Goal: Transaction & Acquisition: Purchase product/service

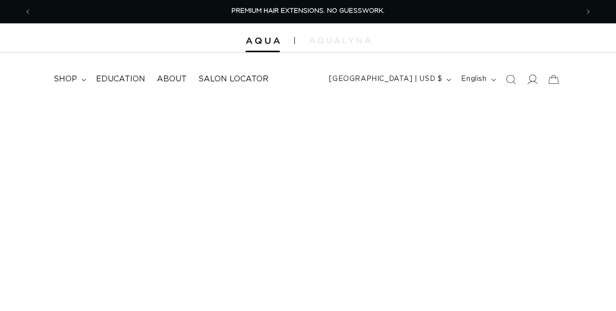
click at [535, 80] on icon at bounding box center [532, 79] width 10 height 10
click at [536, 80] on icon at bounding box center [532, 79] width 10 height 10
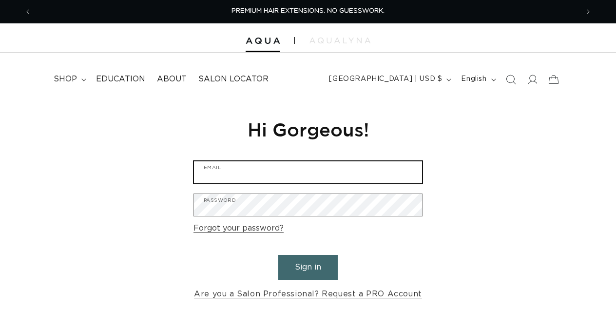
click at [278, 167] on input "Email" at bounding box center [308, 172] width 228 height 22
type input "marialarosa123@gmail.com"
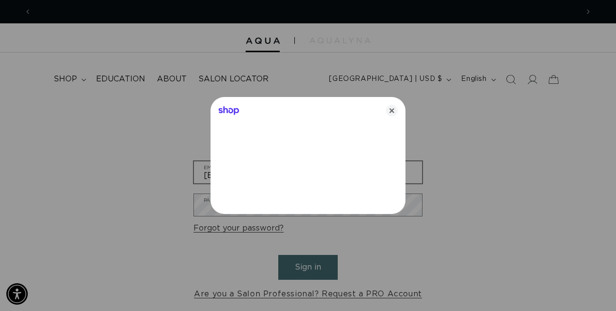
scroll to position [0, 547]
click at [391, 107] on icon "Close" at bounding box center [392, 111] width 12 height 12
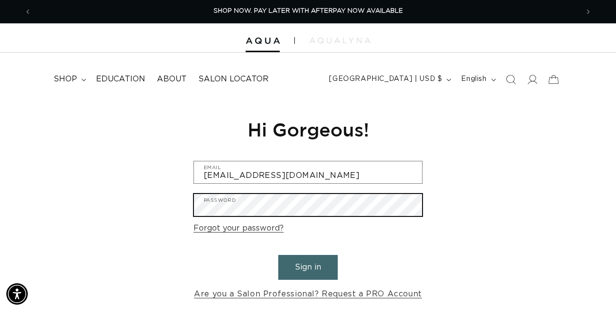
click at [278, 255] on button "Sign in" at bounding box center [307, 267] width 59 height 25
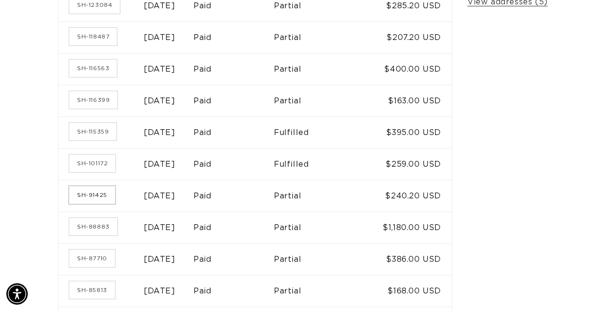
scroll to position [0, 547]
click at [110, 195] on link "SH-91425" at bounding box center [92, 195] width 46 height 18
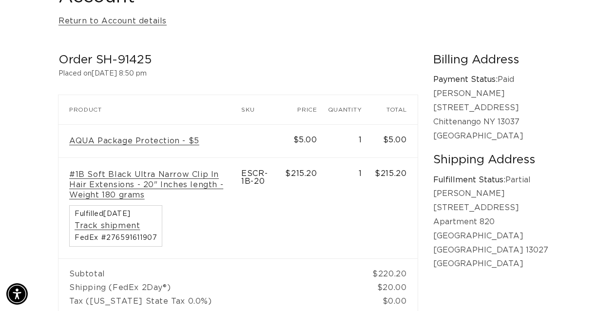
scroll to position [0, 1093]
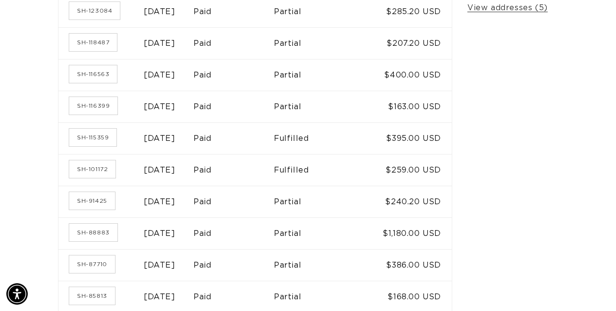
scroll to position [0, 547]
click at [97, 45] on link "SH-118487" at bounding box center [93, 43] width 48 height 18
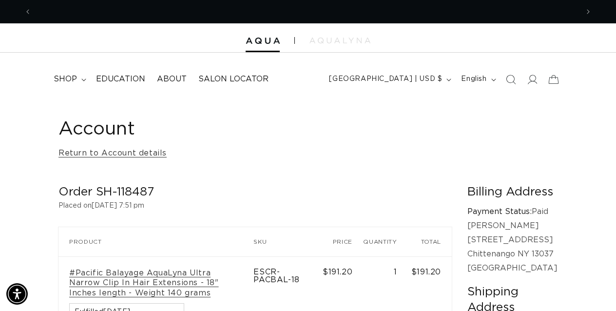
scroll to position [0, 547]
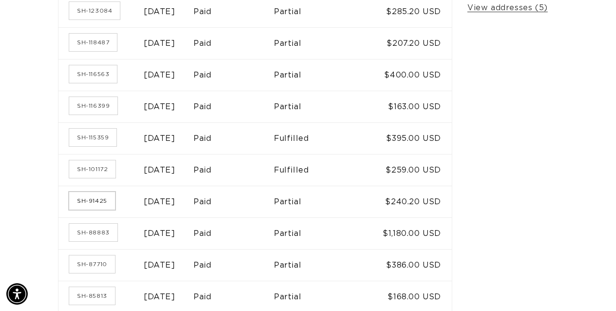
click at [94, 204] on link "SH-91425" at bounding box center [92, 201] width 46 height 18
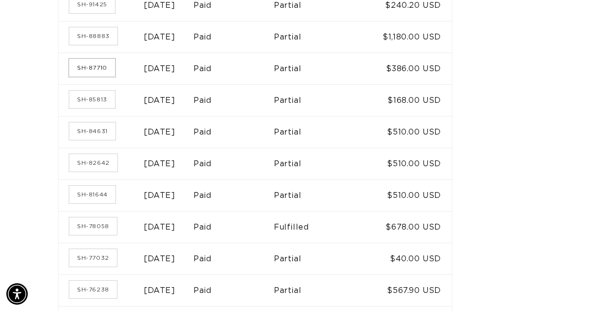
scroll to position [0, 547]
click at [92, 67] on link "SH-87710" at bounding box center [92, 68] width 46 height 18
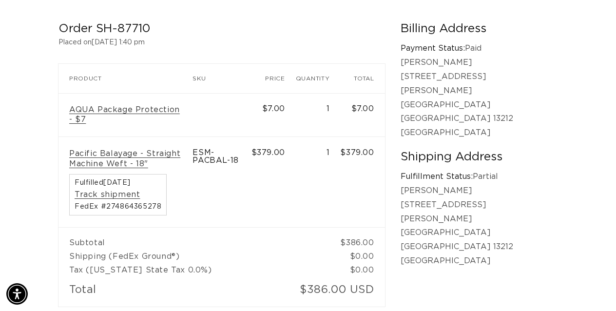
scroll to position [0, 547]
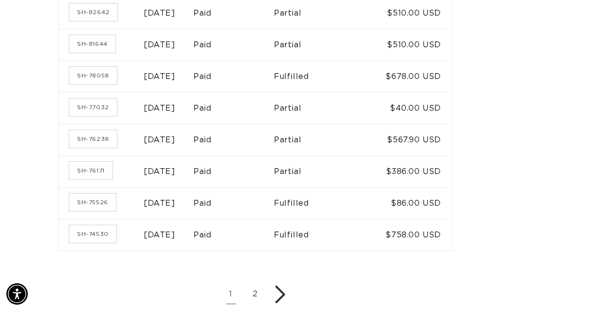
scroll to position [622, 0]
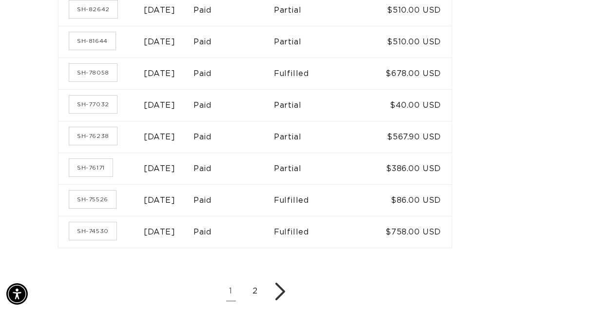
click at [255, 285] on link "2" at bounding box center [255, 291] width 19 height 19
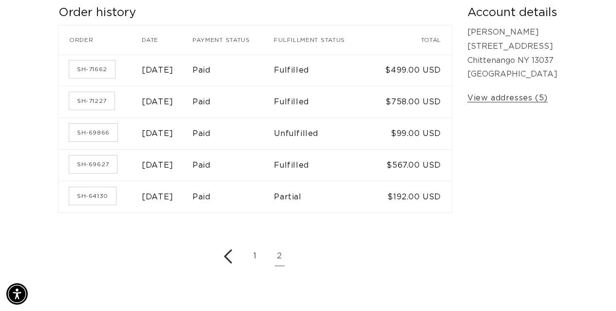
scroll to position [0, 547]
click at [106, 74] on link "SH-71662" at bounding box center [92, 69] width 46 height 18
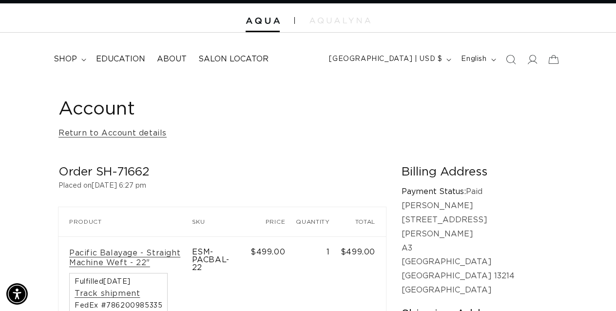
scroll to position [19, 0]
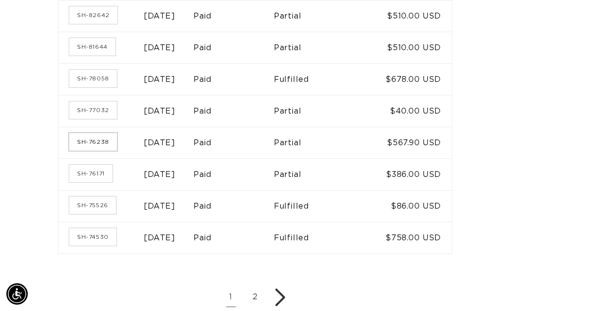
scroll to position [0, 547]
click at [103, 134] on link "SH-76238" at bounding box center [93, 142] width 48 height 18
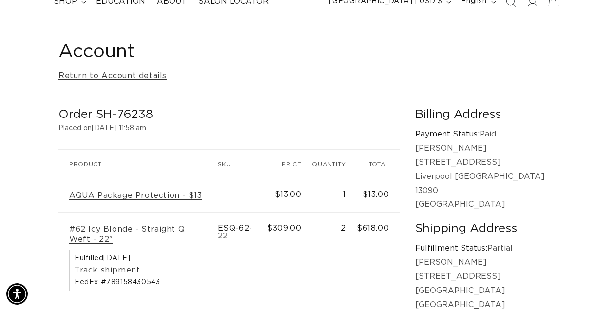
scroll to position [0, 547]
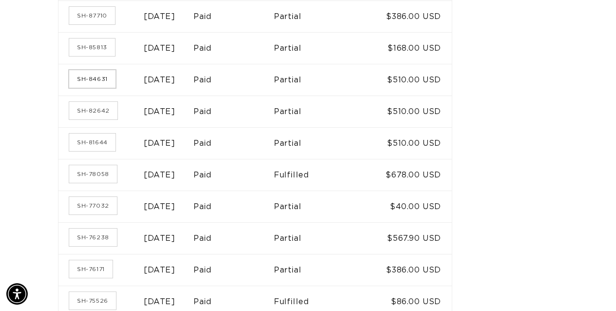
scroll to position [0, 547]
click at [96, 77] on link "SH-84631" at bounding box center [92, 79] width 46 height 18
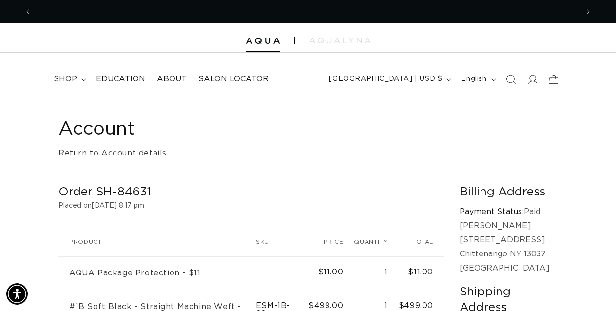
scroll to position [0, 547]
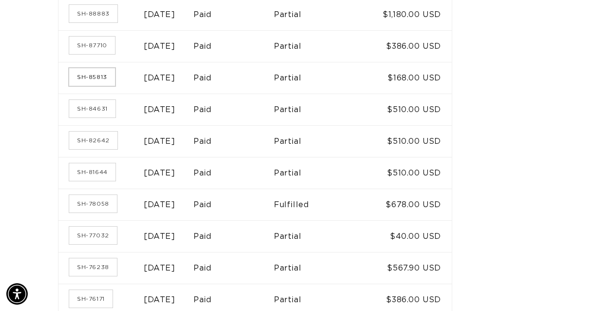
scroll to position [0, 547]
click at [88, 80] on link "SH-85813" at bounding box center [92, 77] width 46 height 18
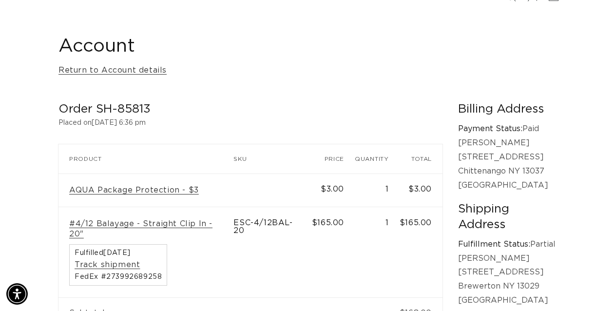
scroll to position [0, 547]
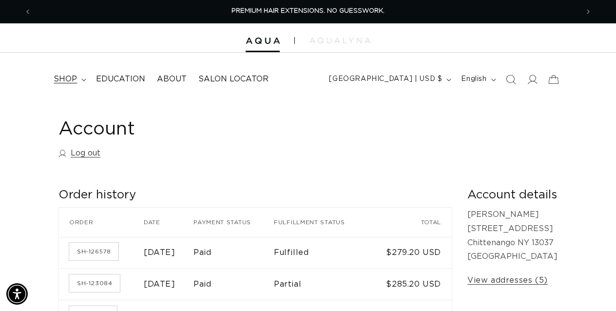
click at [77, 75] on summary "shop" at bounding box center [69, 79] width 42 height 22
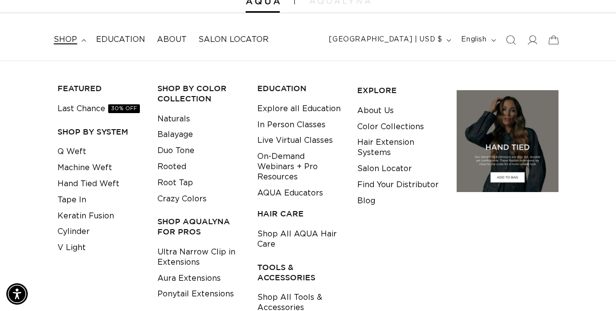
scroll to position [42, 0]
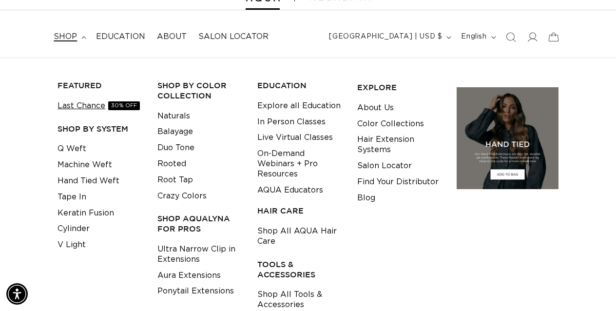
click at [84, 107] on link "Last Chance 30% OFF" at bounding box center [99, 106] width 82 height 16
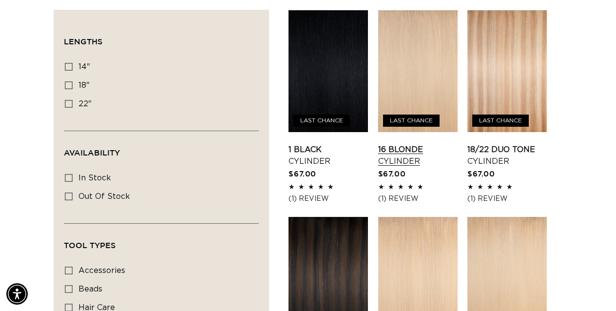
scroll to position [0, 1093]
click at [507, 149] on link "18/22 Duo Tone Cylinder" at bounding box center [506, 155] width 79 height 23
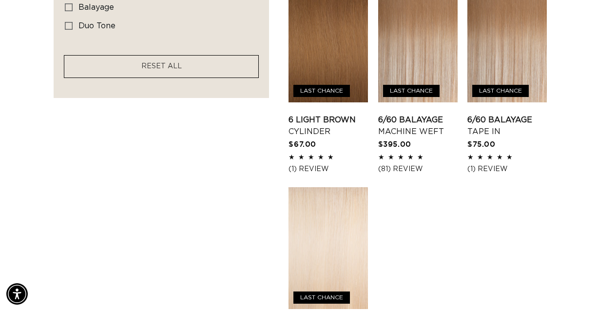
scroll to position [1194, 0]
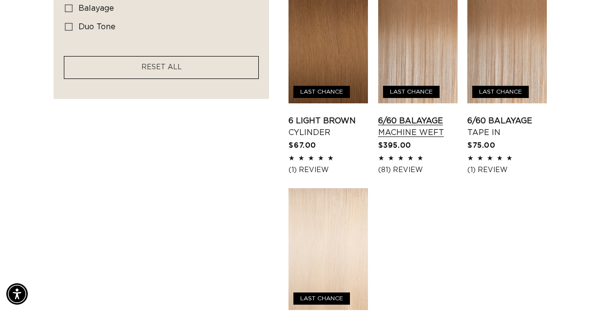
click at [405, 129] on link "6/60 Balayage Machine Weft" at bounding box center [417, 126] width 79 height 23
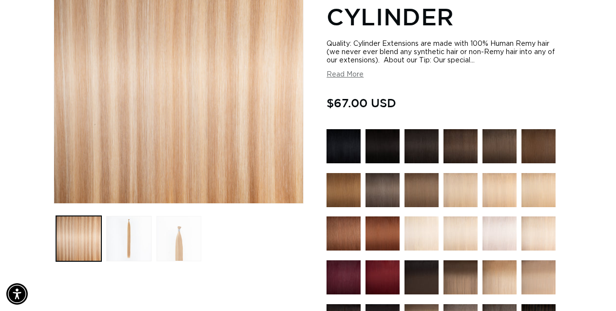
scroll to position [0, 547]
click at [198, 232] on button "Load image 3 in gallery view" at bounding box center [178, 238] width 45 height 45
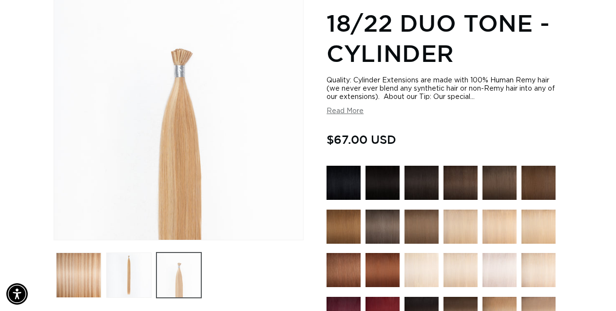
scroll to position [134, 0]
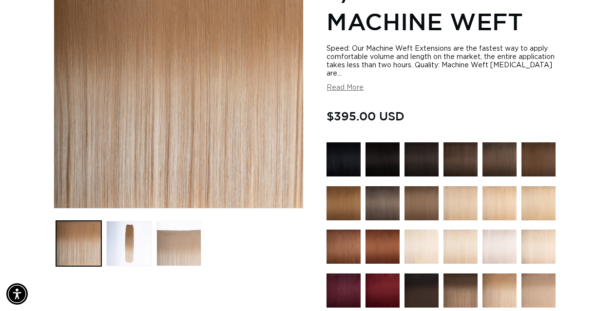
click at [186, 254] on button "Load image 3 in gallery view" at bounding box center [178, 243] width 45 height 45
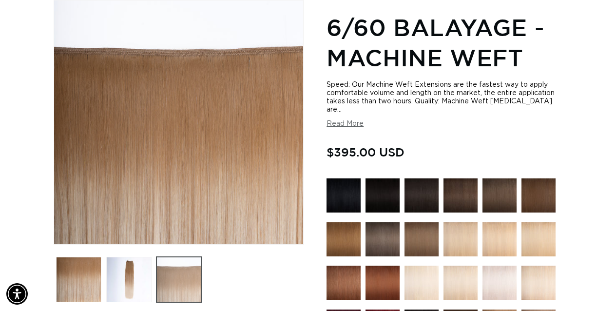
scroll to position [0, 547]
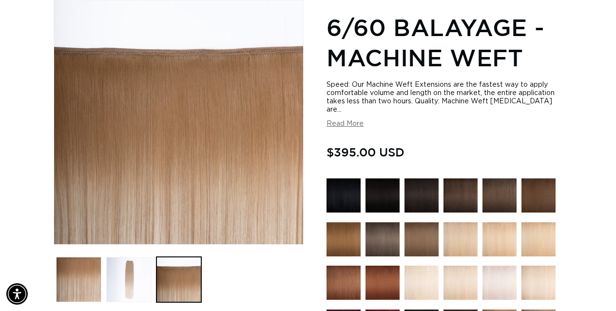
click at [145, 267] on button "Load image 2 in gallery view" at bounding box center [128, 279] width 45 height 45
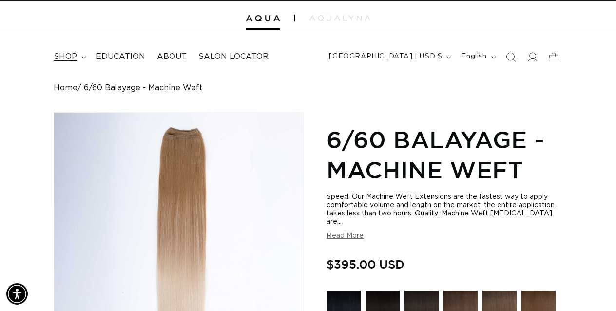
scroll to position [0, 0]
click at [77, 56] on summary "shop" at bounding box center [69, 57] width 42 height 22
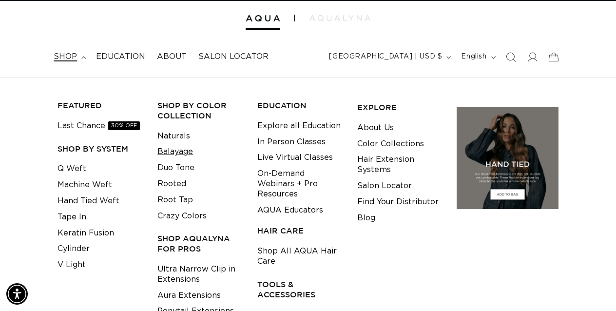
scroll to position [0, 547]
click at [84, 182] on link "Machine Weft" at bounding box center [85, 185] width 55 height 16
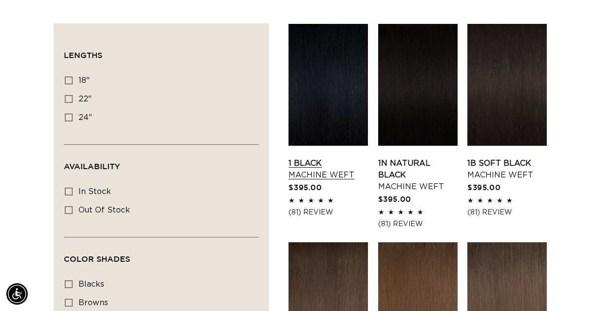
click at [313, 164] on link "1 Black Machine Weft" at bounding box center [327, 168] width 79 height 23
click at [409, 169] on link "1N Natural Black Machine Weft" at bounding box center [417, 174] width 79 height 35
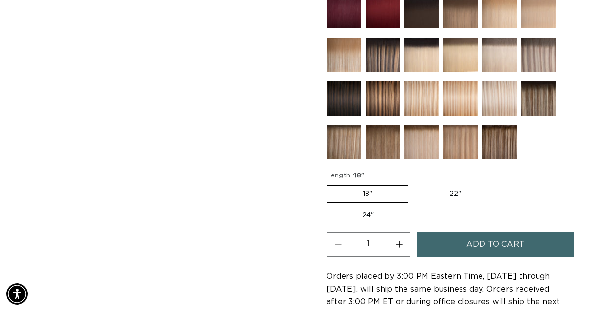
scroll to position [465, 0]
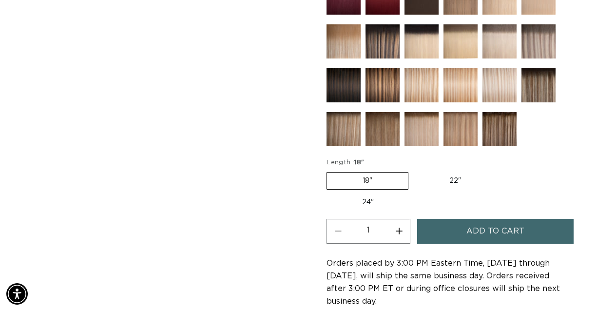
click at [431, 183] on label "22" Variant sold out or unavailable" at bounding box center [455, 181] width 83 height 17
click at [414, 171] on input "22" Variant sold out or unavailable" at bounding box center [413, 170] width 0 height 0
radio input "true"
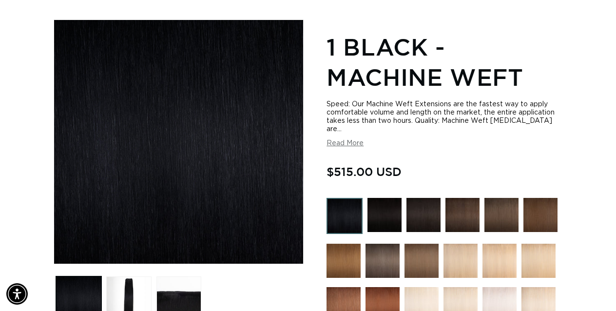
scroll to position [0, 1093]
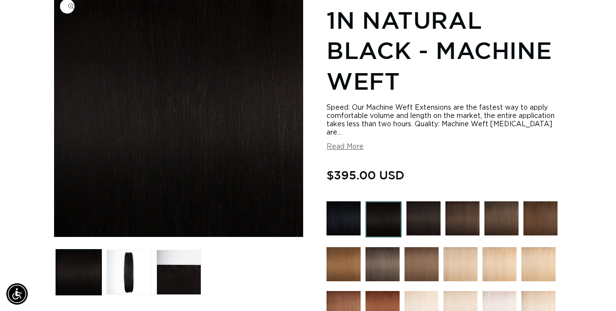
scroll to position [142, 0]
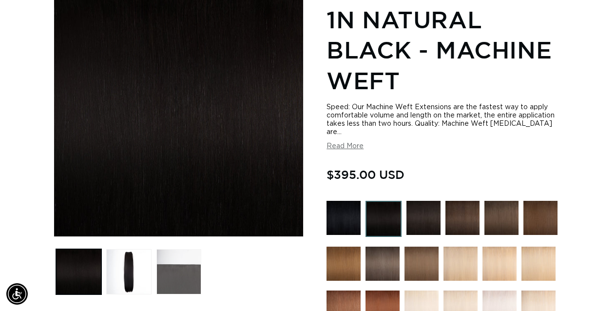
click at [180, 284] on button "Load image 3 in gallery view" at bounding box center [178, 271] width 45 height 45
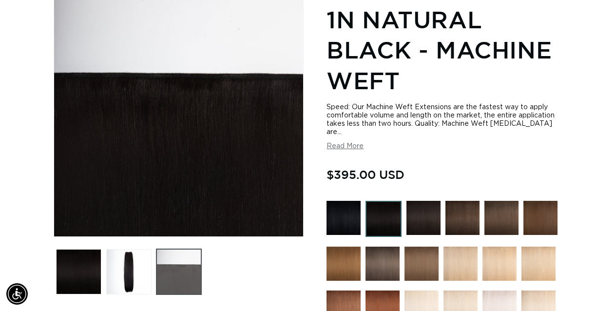
scroll to position [134, 0]
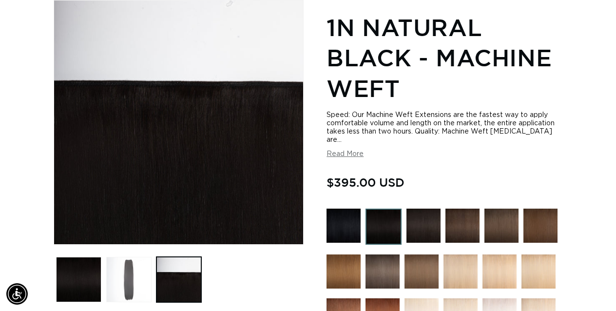
click at [127, 278] on button "Load image 2 in gallery view" at bounding box center [128, 279] width 45 height 45
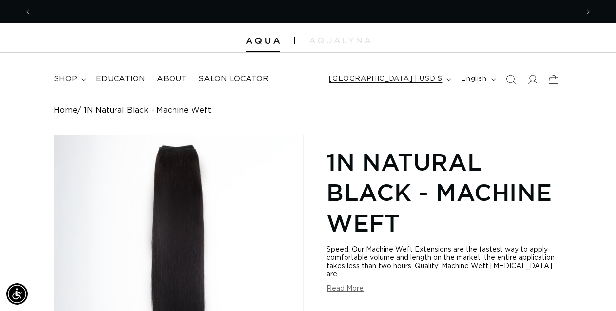
scroll to position [0, 0]
click at [527, 77] on icon at bounding box center [532, 79] width 10 height 10
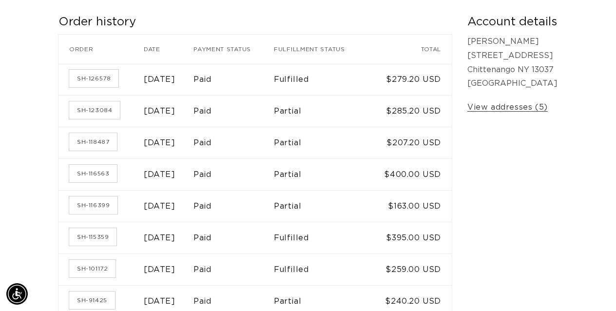
scroll to position [0, 547]
click at [96, 144] on link "SH-118487" at bounding box center [93, 142] width 48 height 18
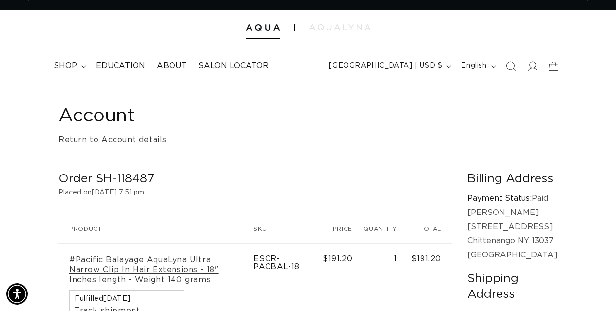
scroll to position [12, 0]
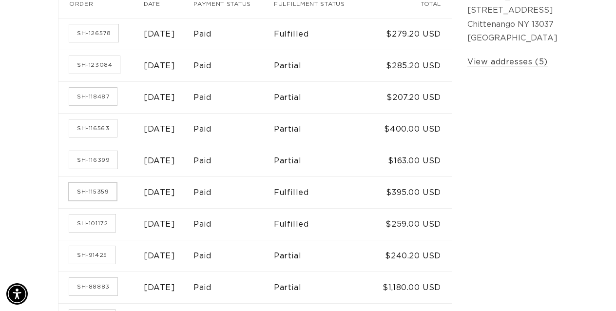
scroll to position [0, 547]
click at [104, 196] on link "SH-115359" at bounding box center [92, 192] width 47 height 18
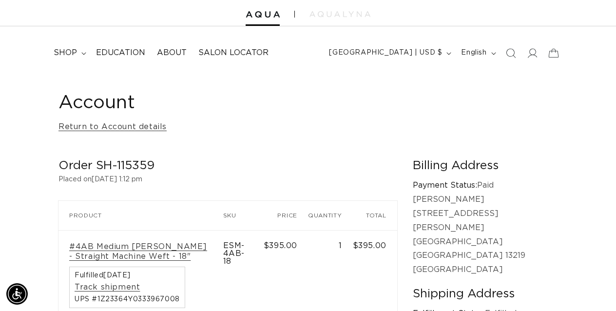
scroll to position [0, 547]
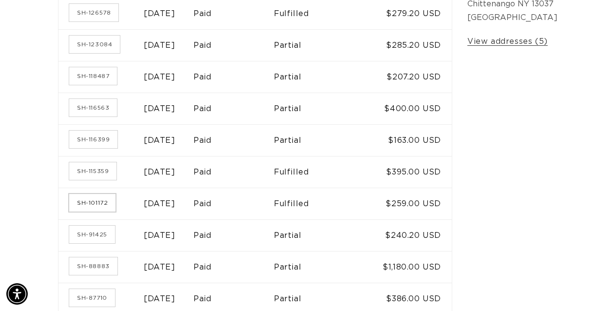
scroll to position [0, 1093]
click at [101, 203] on link "SH-101172" at bounding box center [92, 203] width 46 height 18
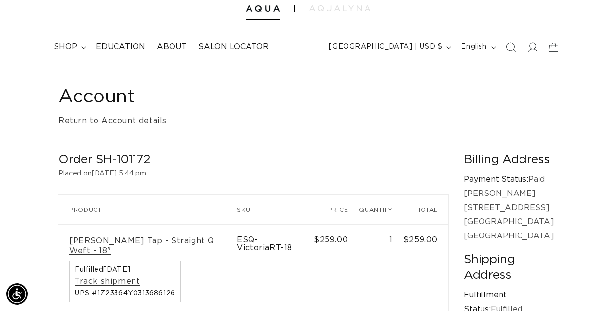
scroll to position [0, 547]
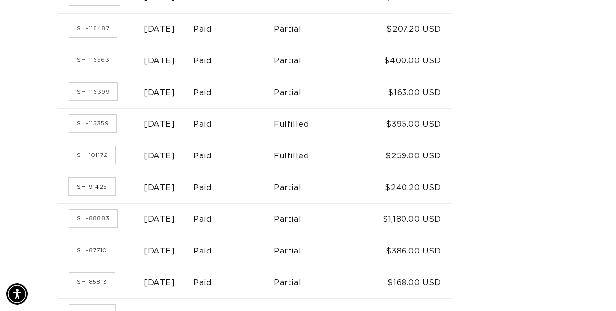
scroll to position [0, 547]
click at [99, 183] on link "SH-91425" at bounding box center [92, 187] width 46 height 18
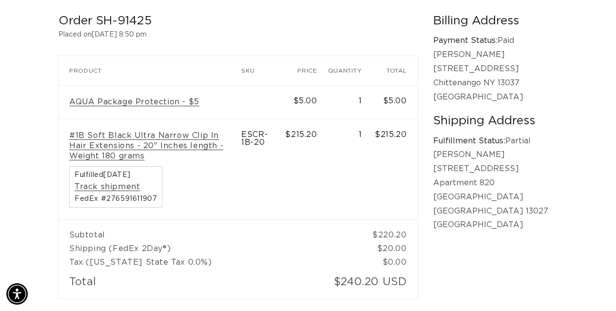
scroll to position [0, 547]
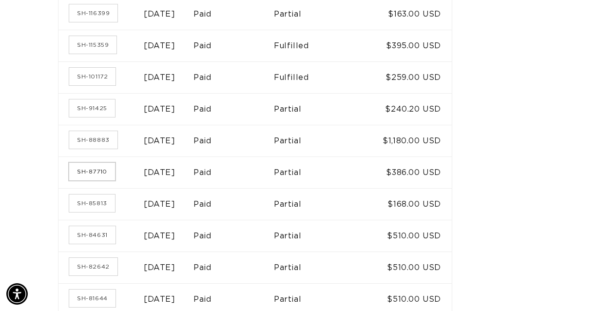
click at [87, 168] on link "SH-87710" at bounding box center [92, 172] width 46 height 18
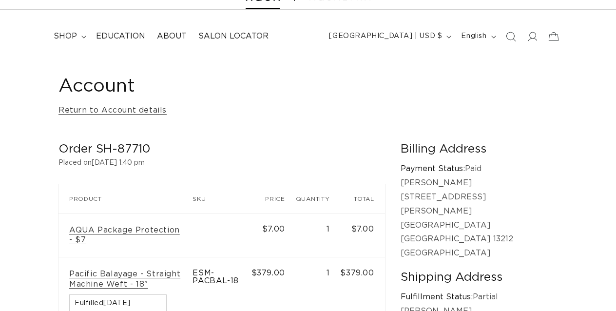
scroll to position [49, 0]
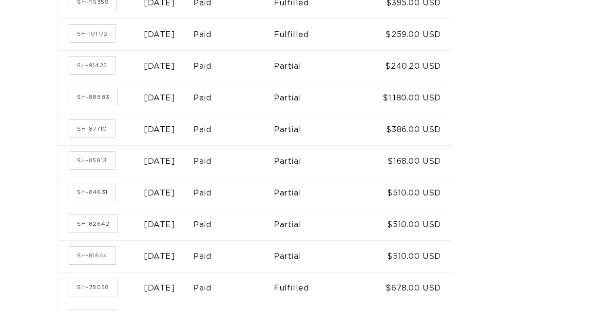
scroll to position [420, 0]
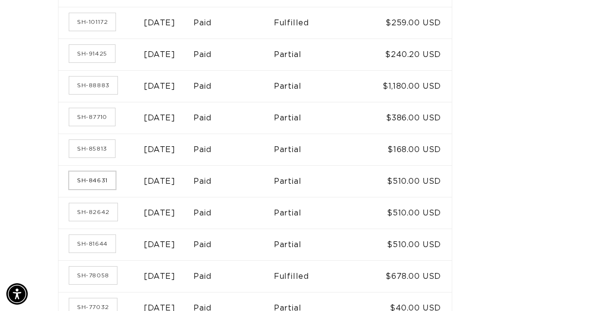
click at [102, 185] on link "SH-84631" at bounding box center [92, 181] width 46 height 18
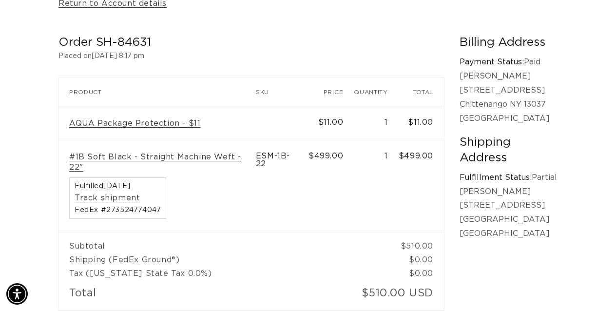
scroll to position [0, 1093]
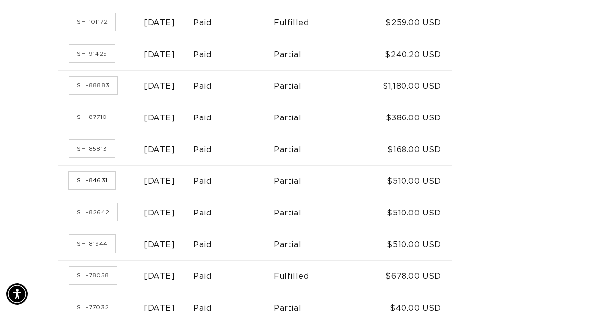
click at [91, 176] on link "SH-84631" at bounding box center [92, 181] width 46 height 18
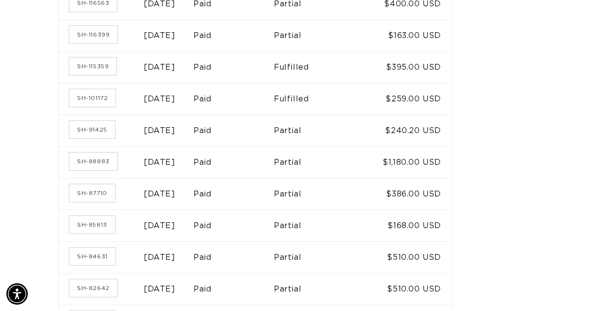
scroll to position [0, 547]
click at [87, 71] on link "SH-115359" at bounding box center [92, 67] width 47 height 18
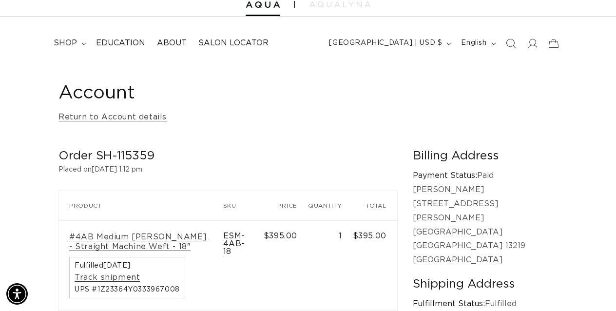
scroll to position [37, 0]
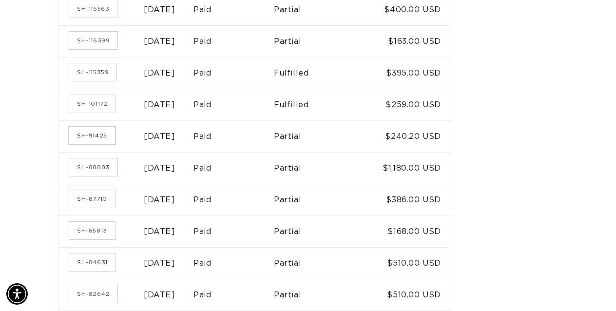
click at [106, 134] on link "SH-91425" at bounding box center [92, 136] width 46 height 18
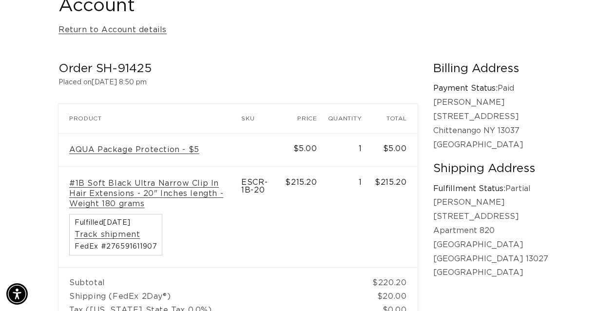
scroll to position [0, 1093]
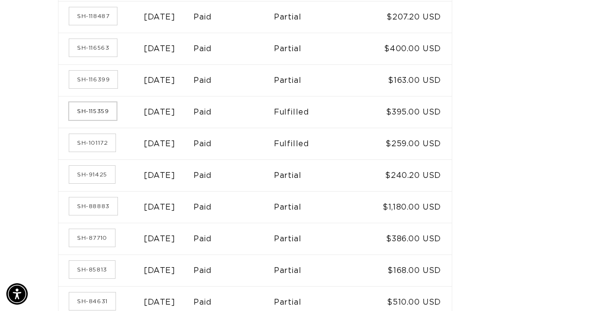
scroll to position [295, 0]
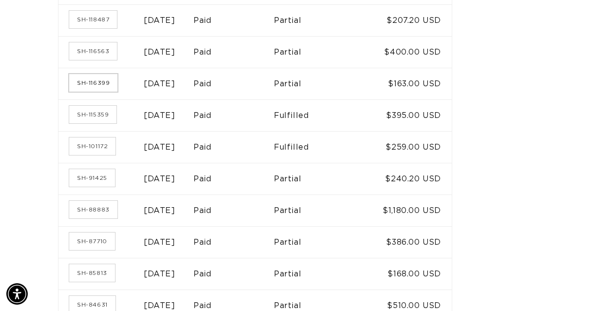
click at [91, 86] on link "SH-116399" at bounding box center [93, 83] width 48 height 18
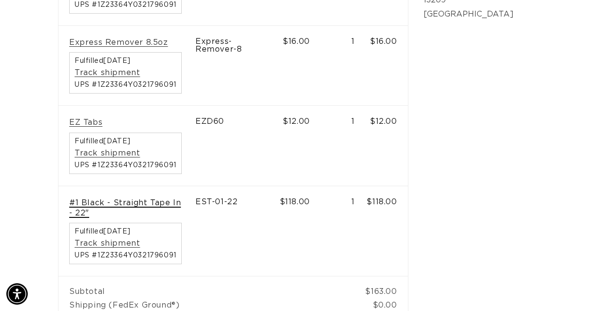
click at [95, 203] on link "#1 Black - Straight Tape In - 22"" at bounding box center [126, 208] width 115 height 20
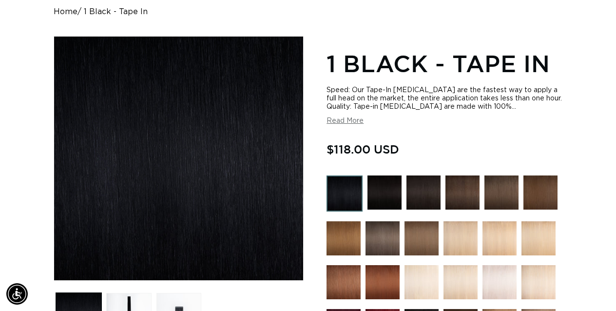
scroll to position [101, 0]
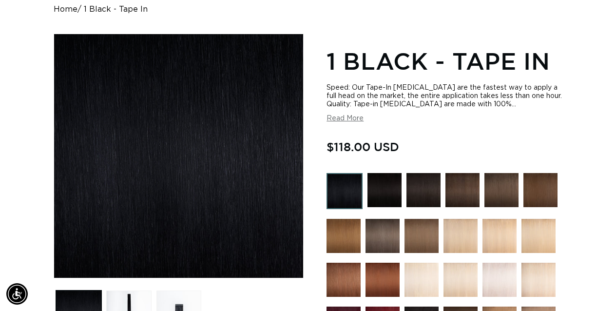
click at [380, 196] on img at bounding box center [384, 190] width 34 height 34
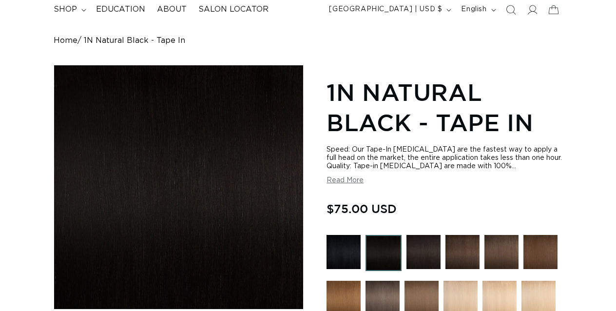
scroll to position [121, 0]
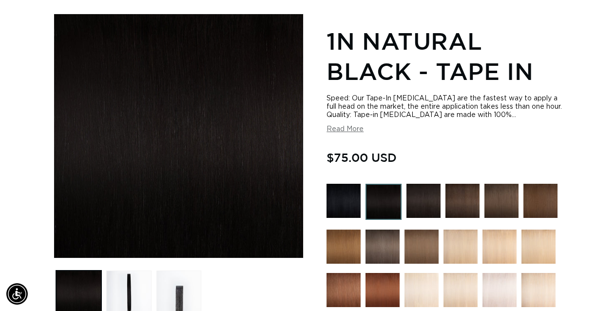
click at [349, 200] on img at bounding box center [343, 201] width 34 height 34
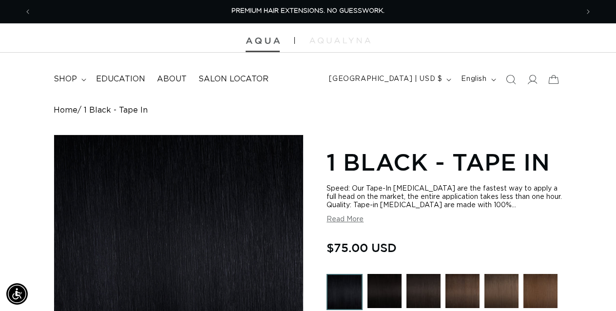
click at [276, 41] on img at bounding box center [263, 41] width 34 height 7
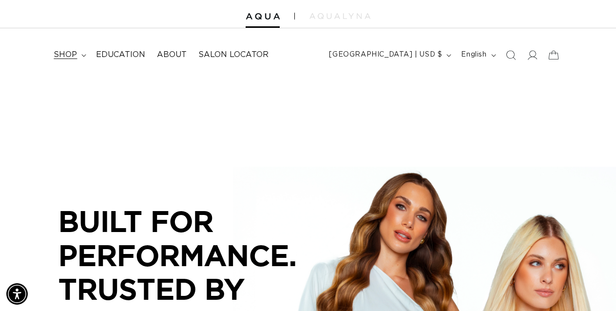
scroll to position [0, 547]
click at [83, 59] on summary "shop" at bounding box center [69, 55] width 42 height 22
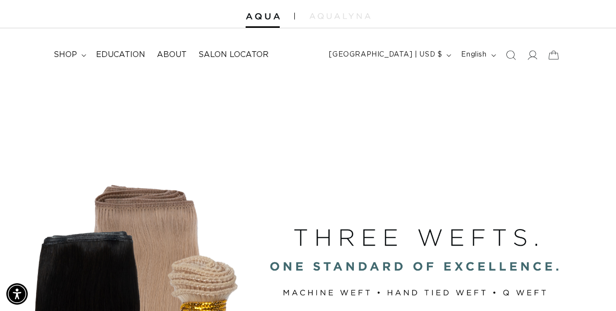
click at [106, 183] on div "Close dialog UNLOCK 10% OFF YOUR FIRST ORDER! Join our Pro List to be the first…" at bounding box center [308, 155] width 616 height 311
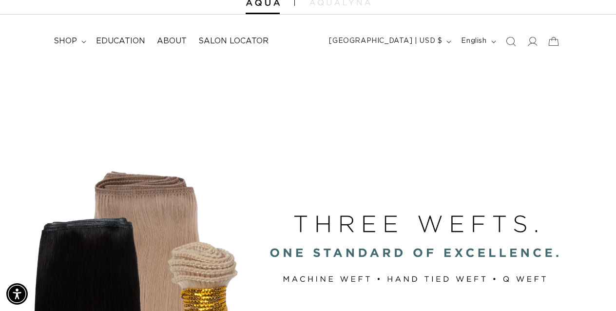
scroll to position [0, 0]
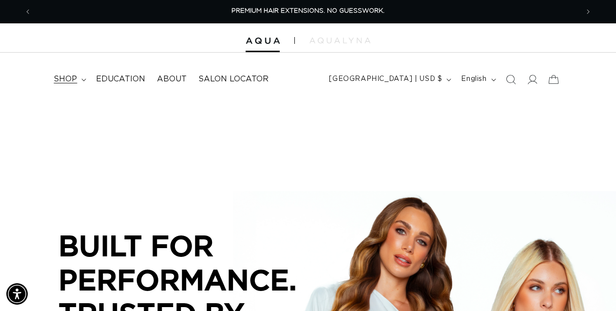
click at [83, 85] on summary "shop" at bounding box center [69, 79] width 42 height 22
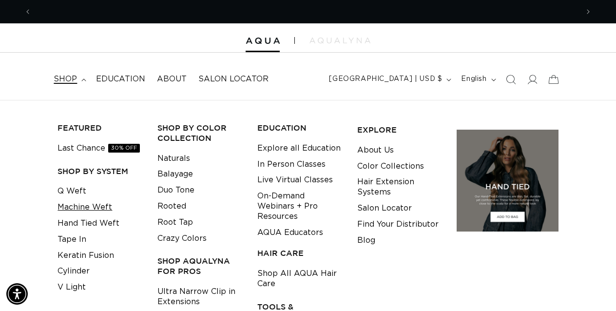
scroll to position [0, 547]
click at [94, 209] on link "Machine Weft" at bounding box center [85, 207] width 55 height 16
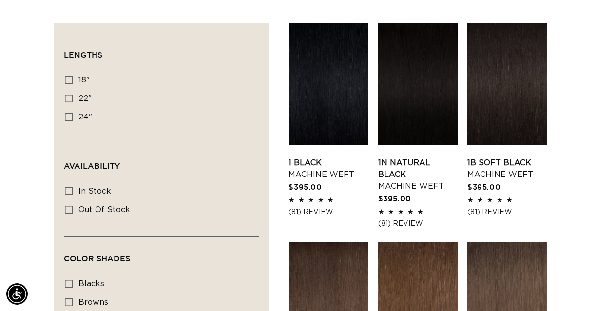
scroll to position [328, 0]
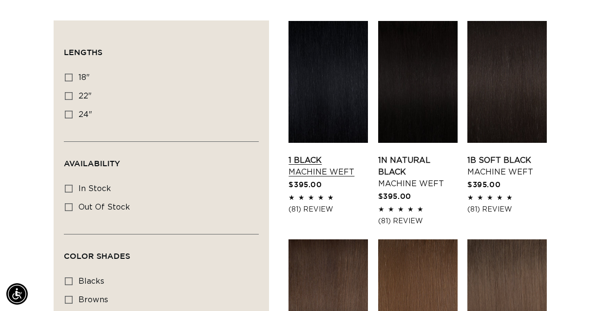
click at [305, 165] on link "1 Black Machine Weft" at bounding box center [327, 165] width 79 height 23
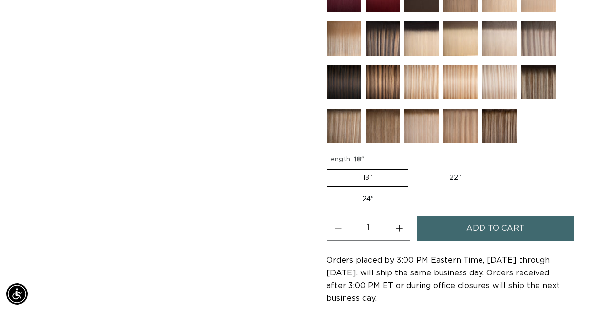
scroll to position [478, 0]
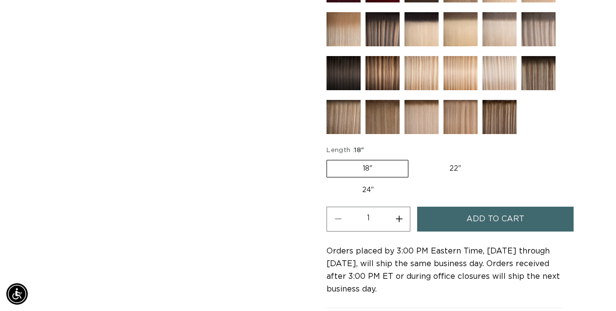
click at [449, 168] on label "22" Variant sold out or unavailable" at bounding box center [455, 168] width 83 height 17
click at [414, 158] on input "22" Variant sold out or unavailable" at bounding box center [413, 158] width 0 height 0
radio input "true"
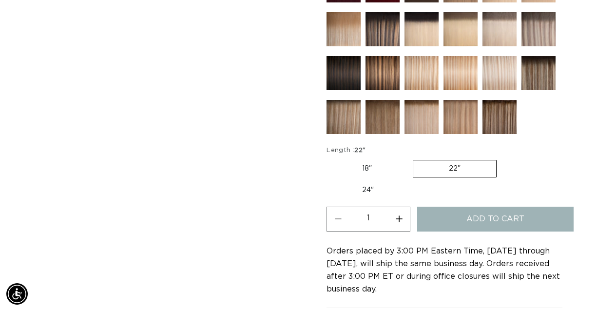
scroll to position [0, 547]
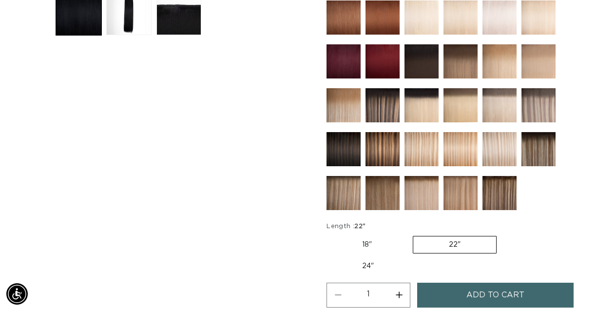
scroll to position [407, 0]
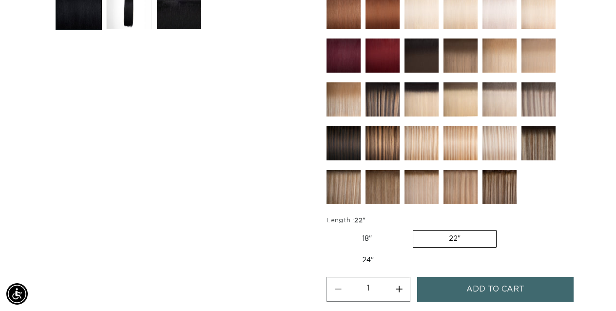
click at [489, 279] on span "Add to cart" at bounding box center [495, 289] width 58 height 25
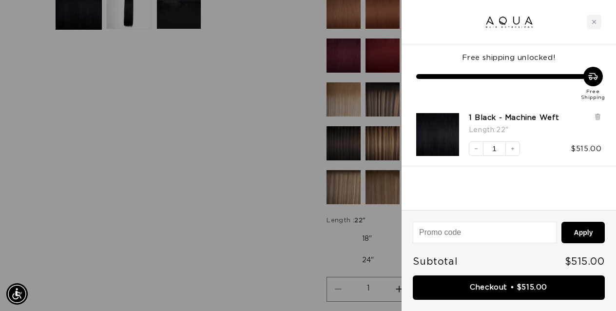
scroll to position [0, 1093]
click at [312, 153] on div at bounding box center [308, 155] width 616 height 311
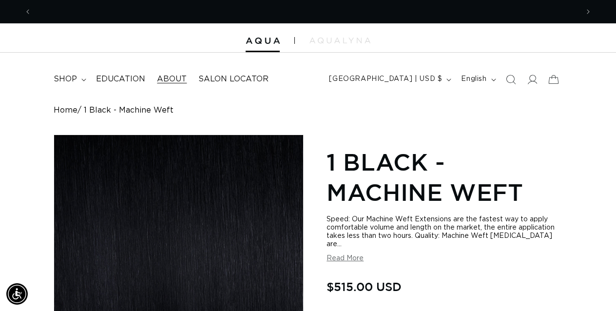
scroll to position [0, 0]
click at [84, 77] on summary "shop" at bounding box center [69, 79] width 42 height 22
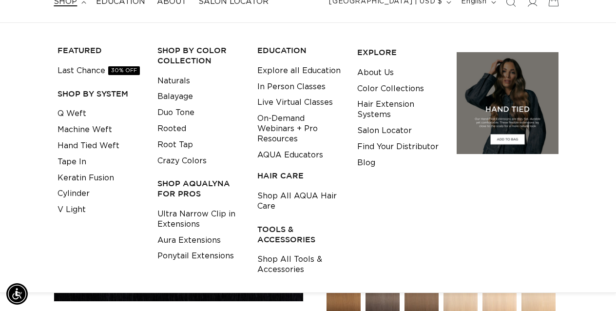
scroll to position [0, 1093]
click at [285, 261] on link "Shop All Tools & Accessories" at bounding box center [299, 264] width 85 height 26
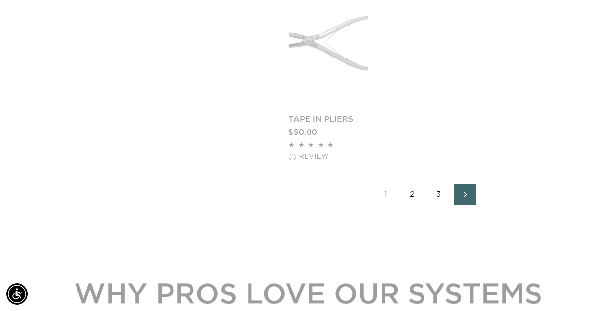
scroll to position [1436, 0]
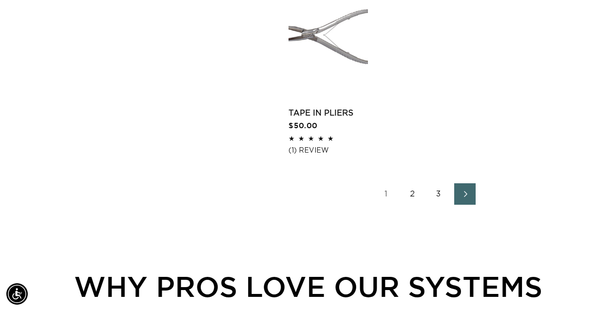
click at [412, 193] on link "2" at bounding box center [412, 193] width 21 height 21
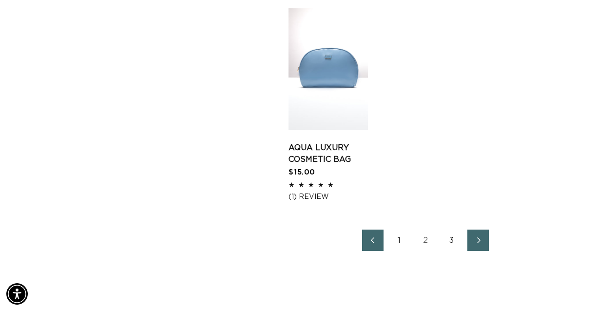
scroll to position [1439, 0]
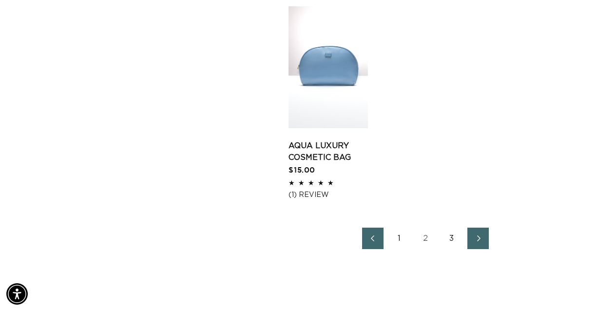
click at [452, 236] on link "3" at bounding box center [451, 238] width 21 height 21
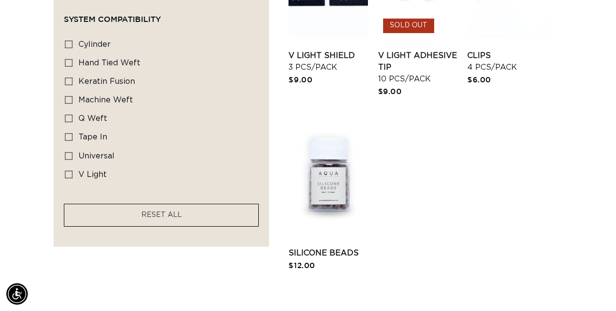
scroll to position [710, 0]
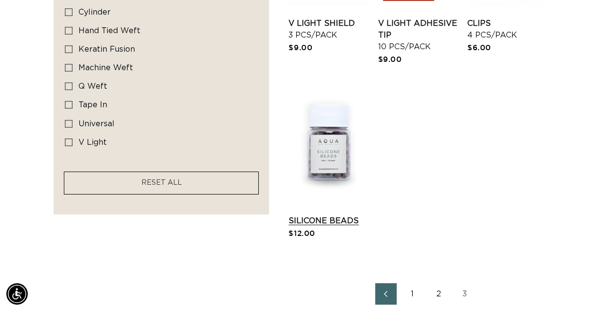
click at [345, 217] on link "Silicone Beads" at bounding box center [327, 221] width 79 height 12
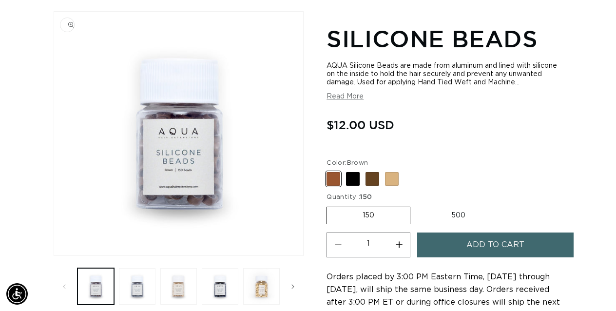
scroll to position [124, 0]
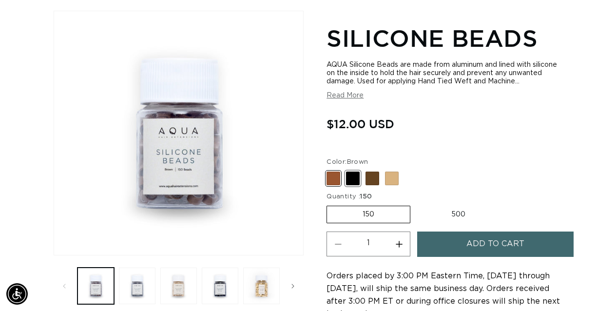
click at [354, 183] on span at bounding box center [353, 179] width 14 height 14
click at [329, 170] on input "Black Variant sold out or unavailable" at bounding box center [329, 170] width 0 height 0
radio input "true"
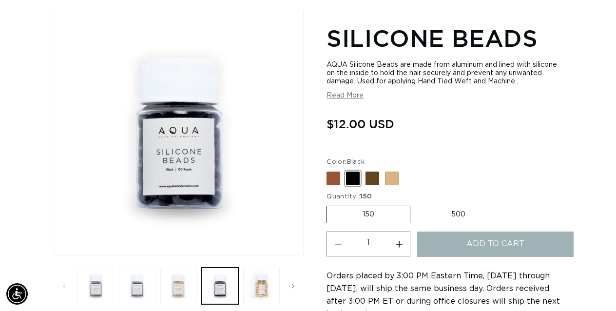
scroll to position [0, 547]
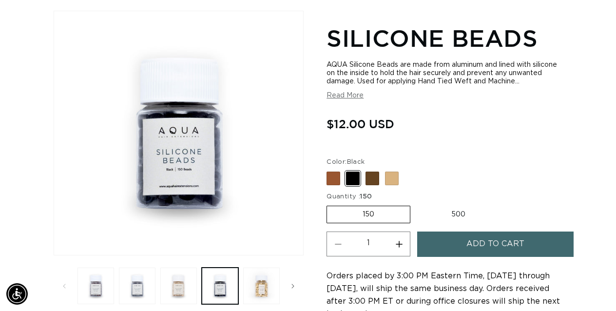
scroll to position [0, 1093]
click at [460, 215] on label "500 Variant sold out or unavailable" at bounding box center [458, 214] width 85 height 17
click at [416, 204] on input "500 Variant sold out or unavailable" at bounding box center [415, 204] width 0 height 0
radio input "true"
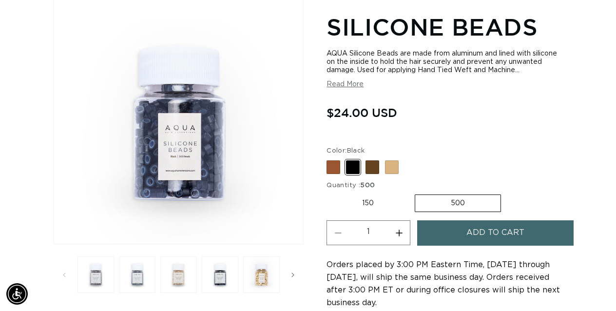
scroll to position [0, 547]
click at [375, 206] on label "150 Variant sold out or unavailable" at bounding box center [367, 203] width 83 height 17
click at [329, 193] on input "150 Variant sold out or unavailable" at bounding box center [329, 192] width 0 height 0
radio input "true"
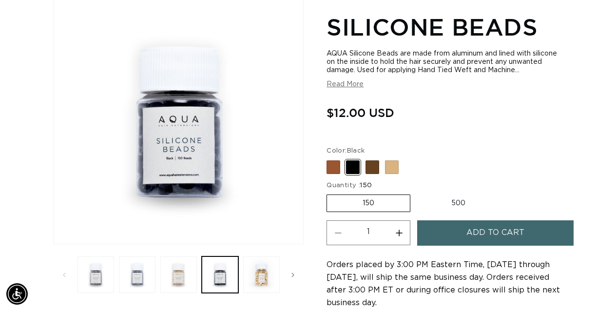
scroll to position [0, 1093]
click at [465, 239] on button "Add to cart" at bounding box center [495, 232] width 156 height 25
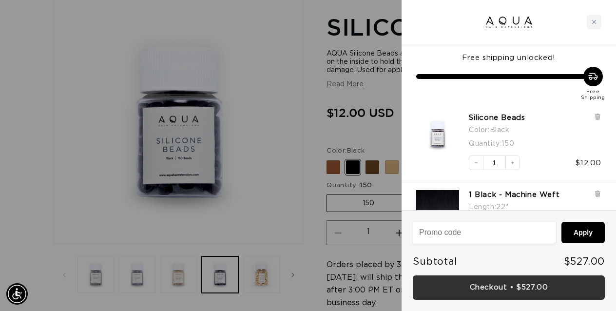
scroll to position [0, 547]
click at [510, 284] on link "Checkout • $527.00" at bounding box center [509, 287] width 192 height 25
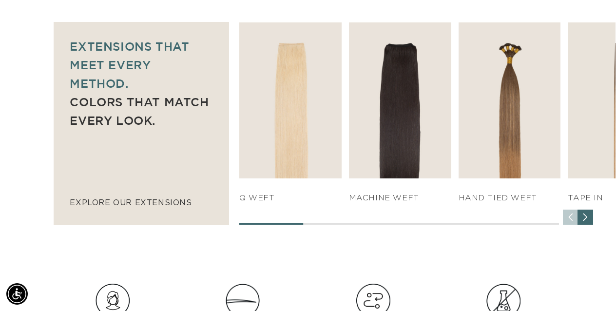
click at [586, 221] on div "Next slide" at bounding box center [585, 218] width 16 height 16
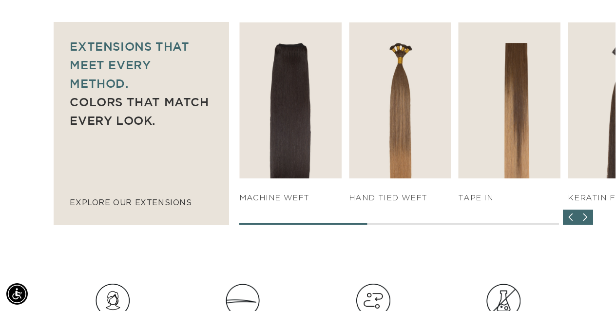
click at [590, 223] on div "Next slide" at bounding box center [585, 218] width 16 height 16
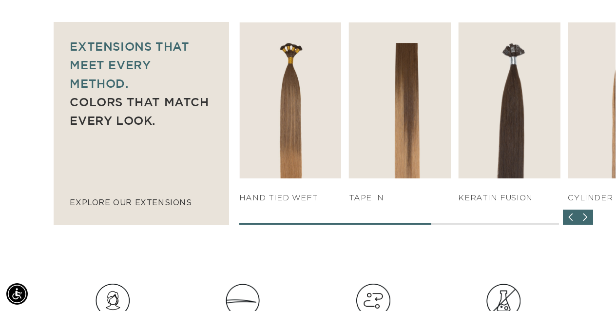
scroll to position [0, 1093]
click at [589, 217] on div "Next slide" at bounding box center [585, 218] width 16 height 16
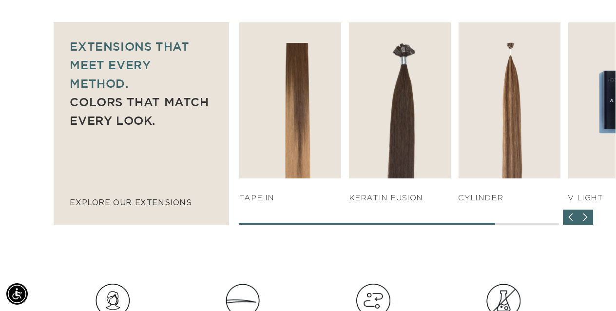
click at [589, 217] on div "Next slide" at bounding box center [585, 218] width 16 height 16
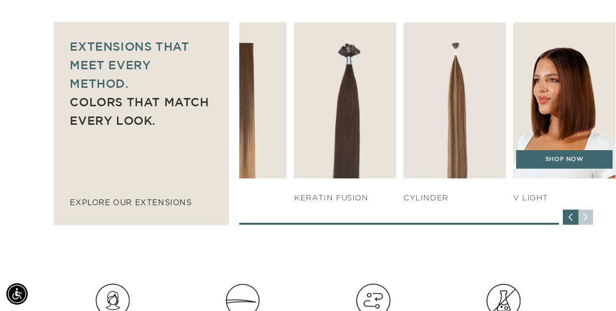
scroll to position [0, 0]
click at [563, 163] on link "SHOP NOW" at bounding box center [564, 159] width 96 height 19
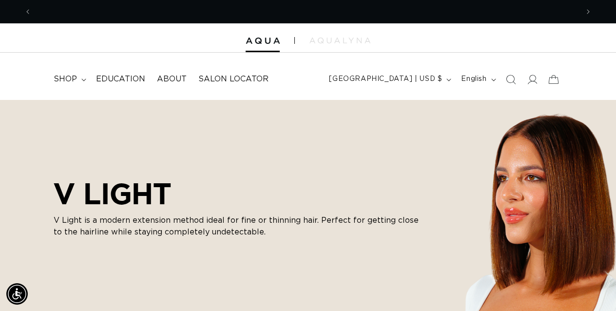
scroll to position [0, 547]
